Goal: Find specific page/section: Find specific page/section

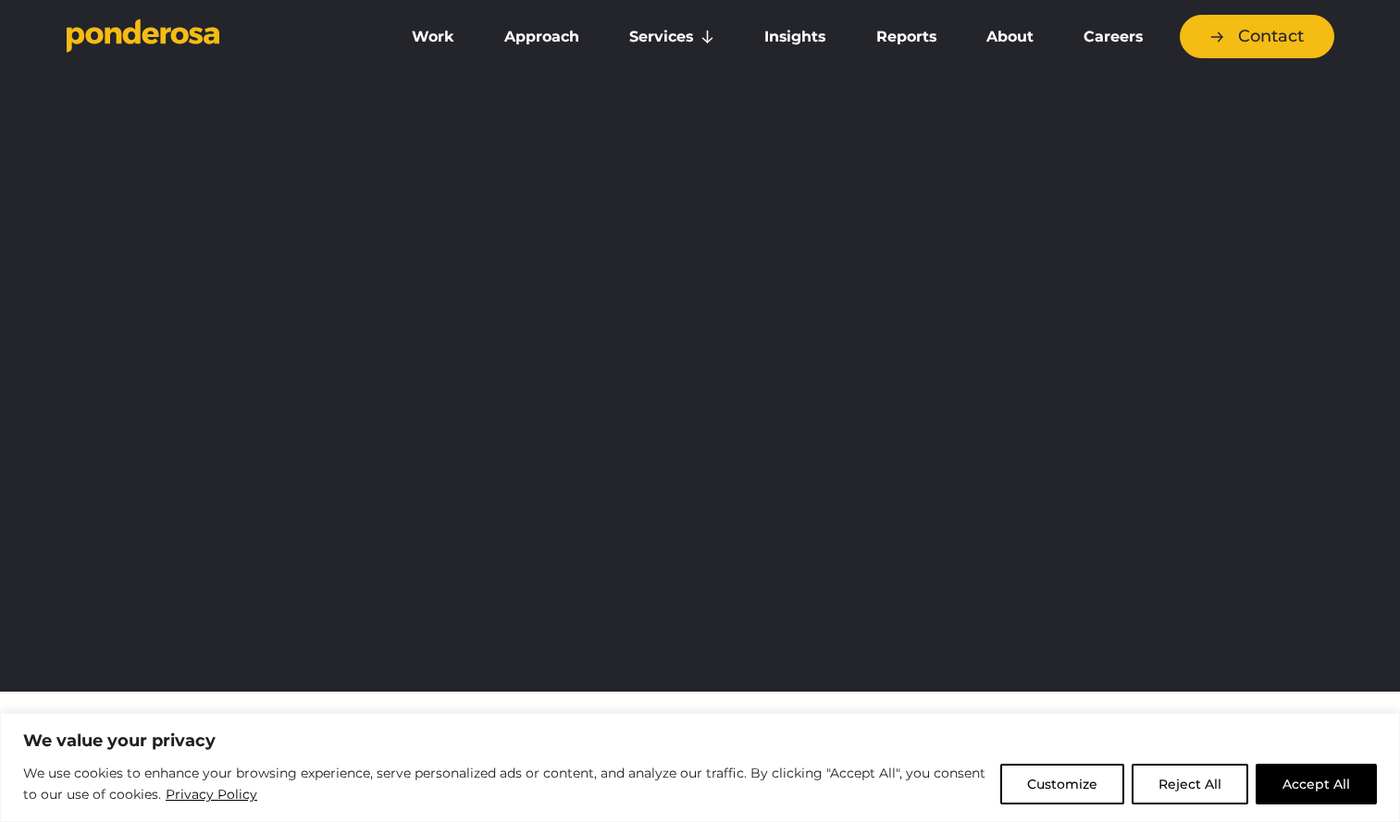
click at [1206, 792] on button "Reject All" at bounding box center [1189, 784] width 117 height 41
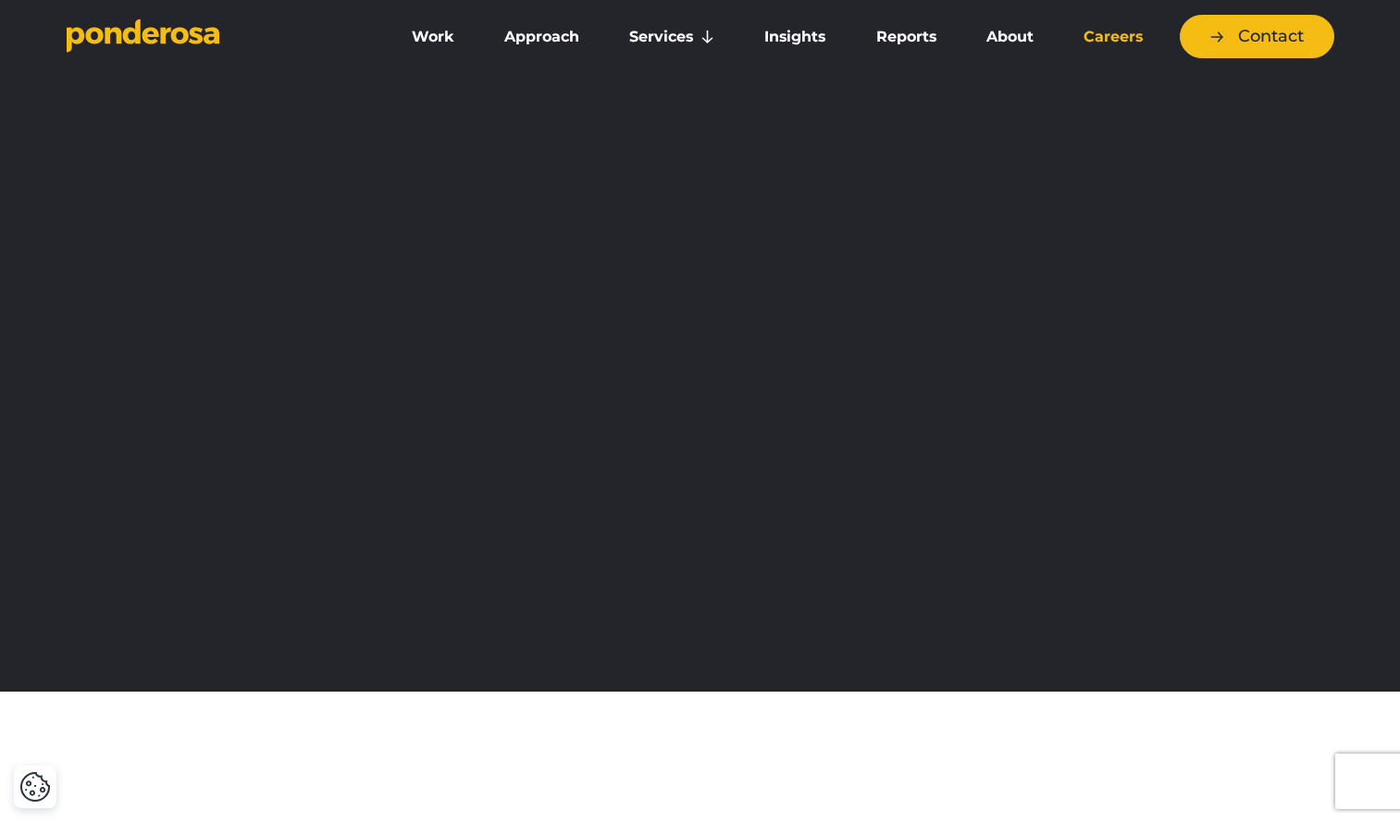
click at [1105, 34] on link "Careers" at bounding box center [1113, 37] width 102 height 39
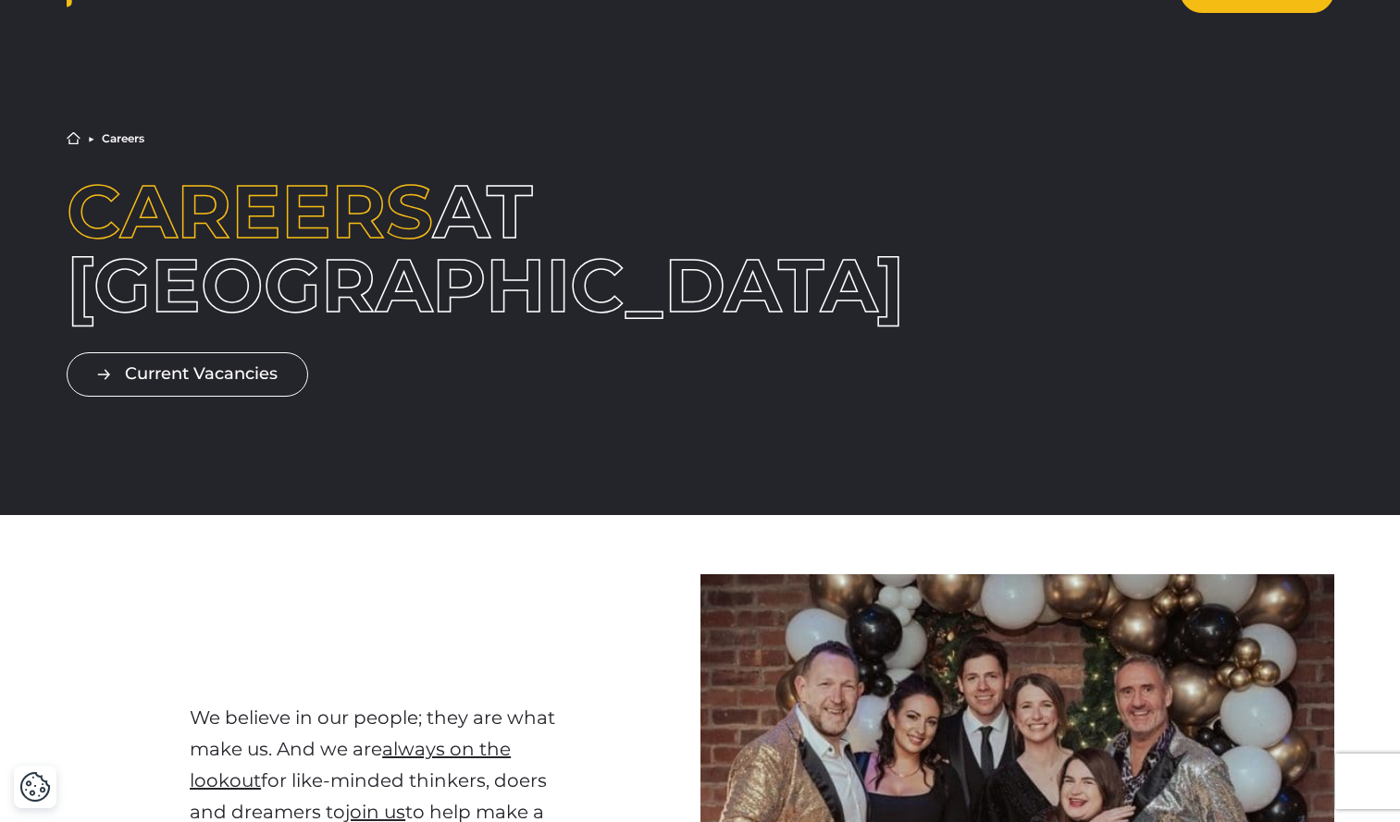
scroll to position [55, 0]
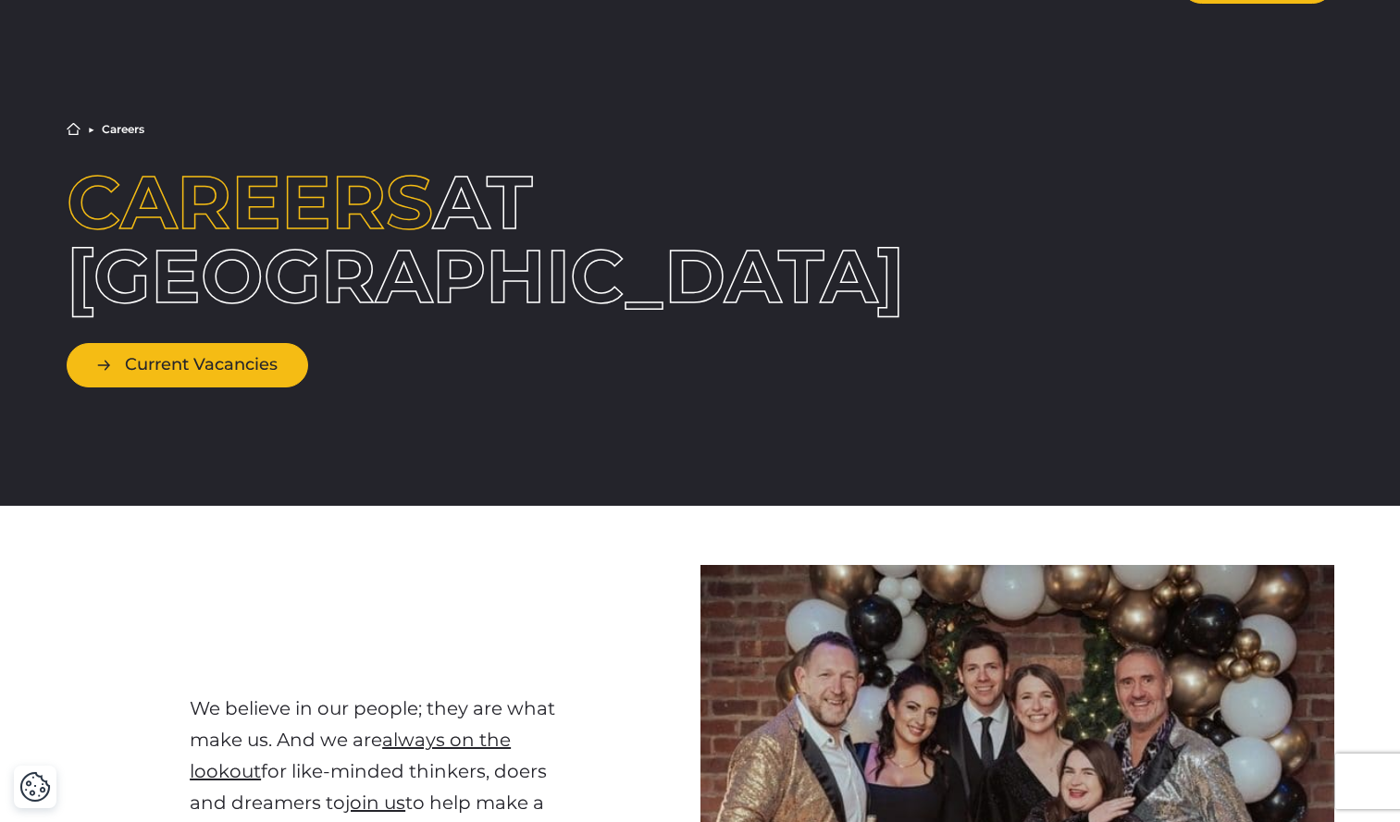
click at [238, 363] on link "Current Vacancies" at bounding box center [187, 364] width 241 height 43
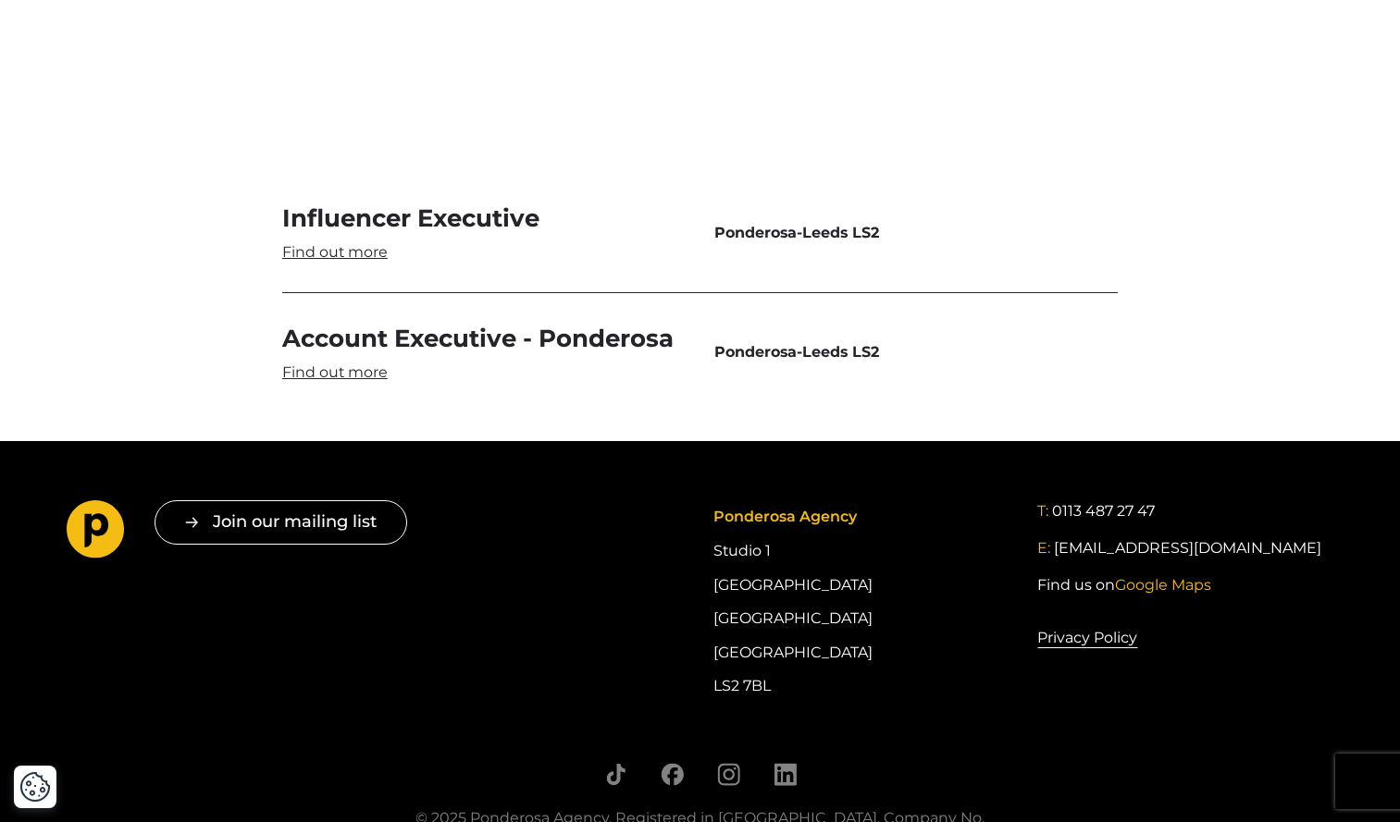
scroll to position [5533, 0]
